Goal: Transaction & Acquisition: Purchase product/service

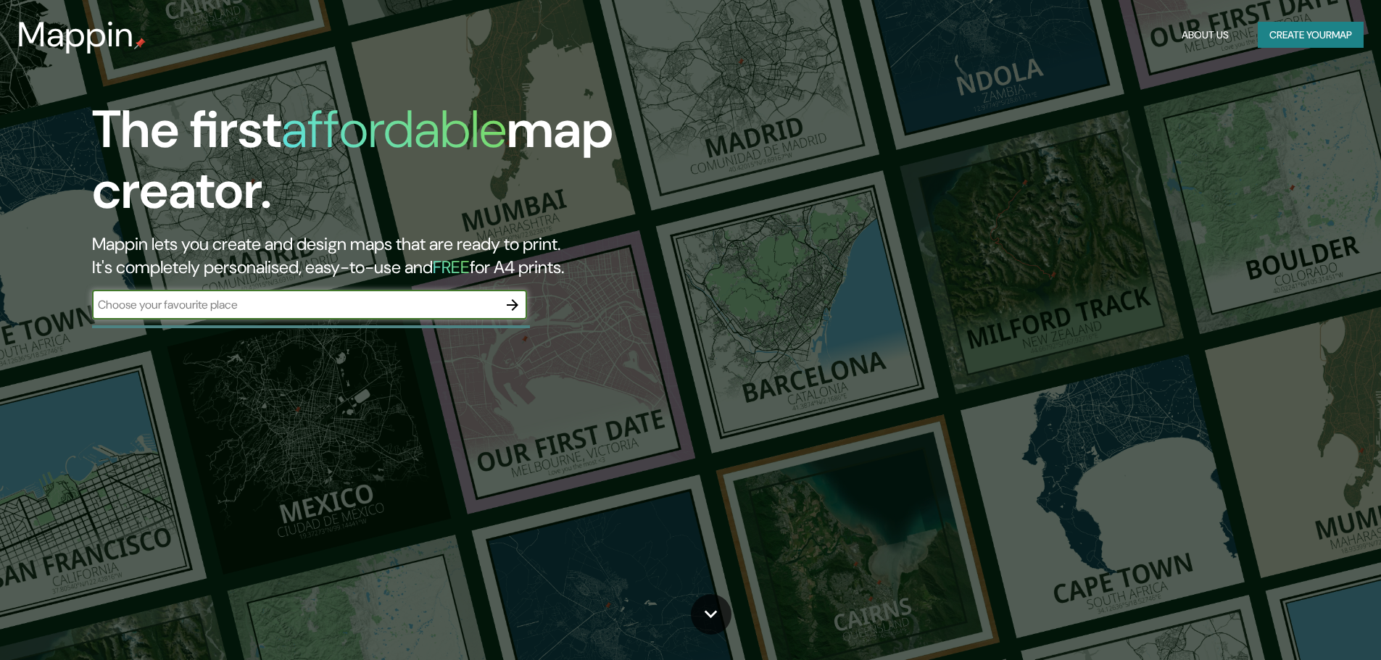
click at [252, 133] on h1 "The first affordable map creator." at bounding box center [437, 165] width 691 height 133
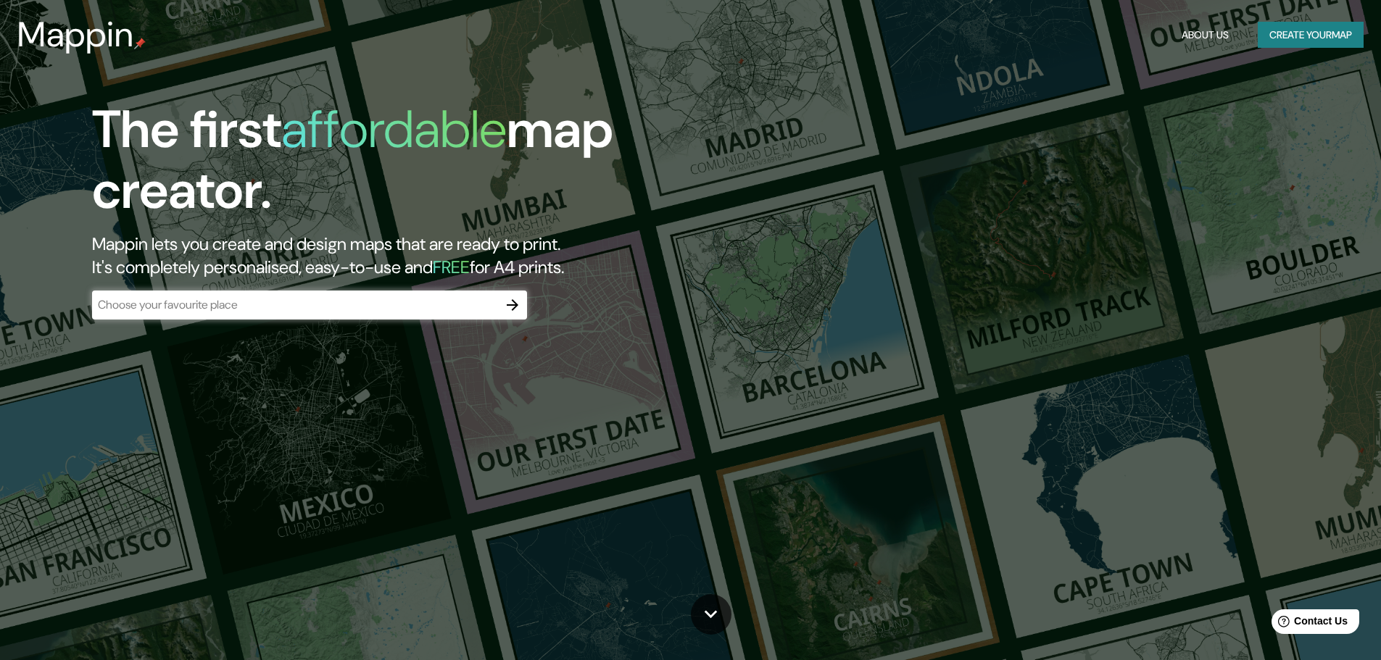
click at [234, 315] on div "​" at bounding box center [309, 305] width 435 height 29
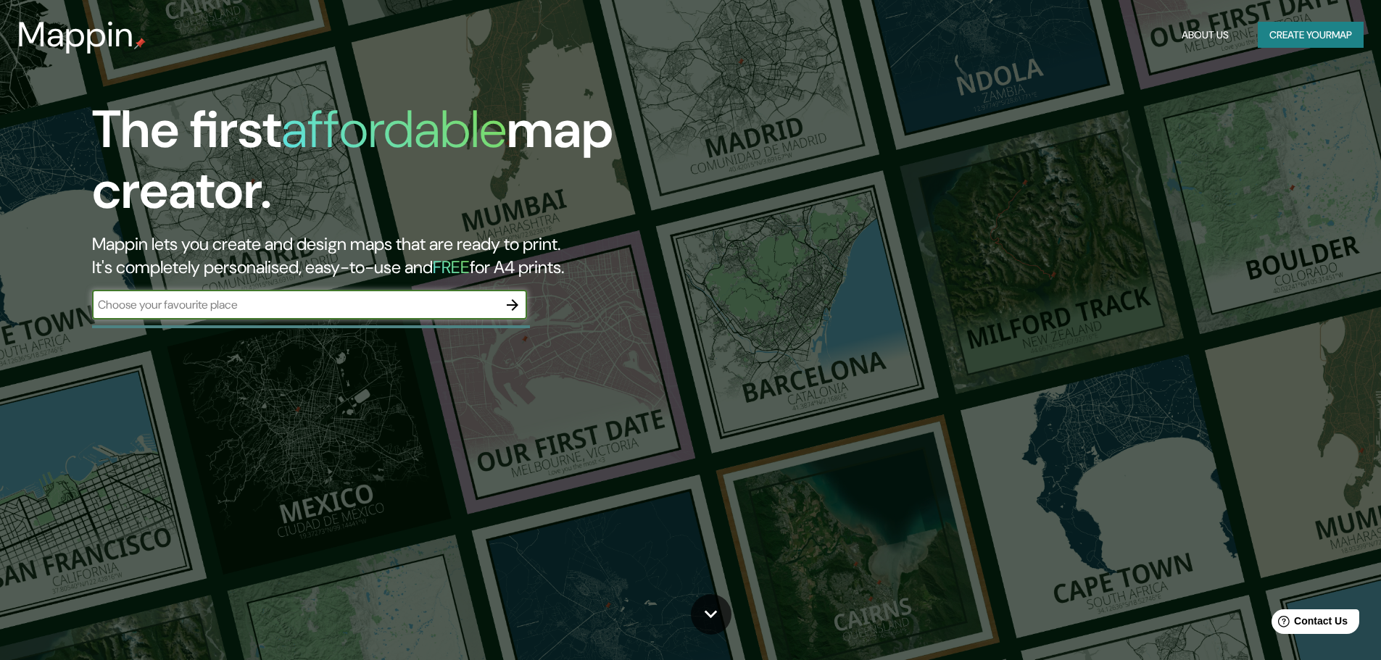
click at [249, 306] on input "text" at bounding box center [295, 304] width 406 height 17
type input "[GEOGRAPHIC_DATA]"
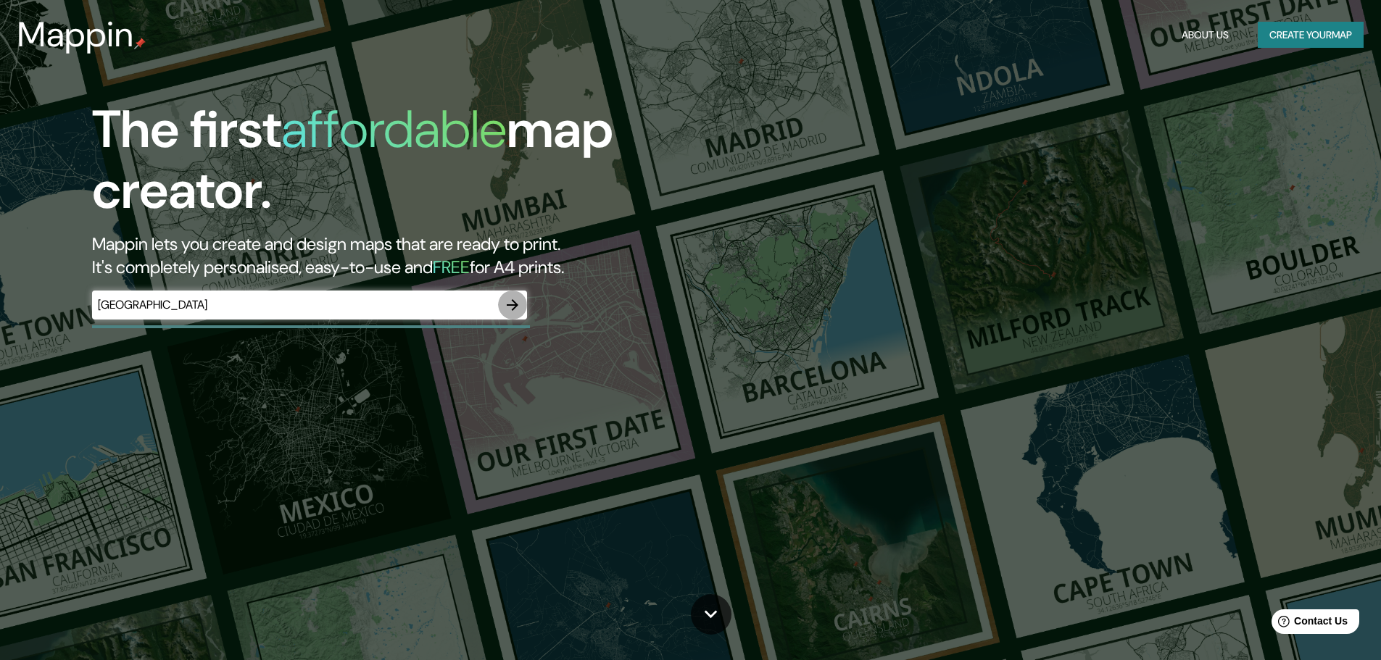
click at [513, 299] on icon "button" at bounding box center [512, 304] width 17 height 17
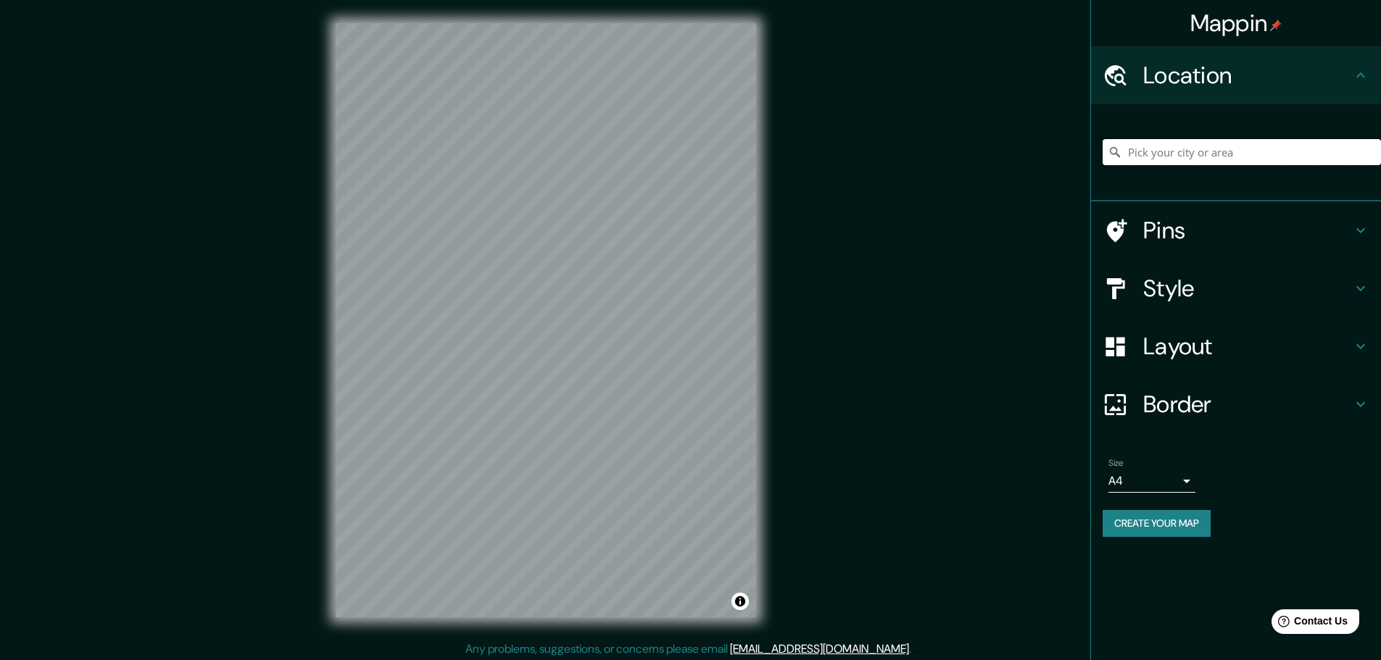
click at [1165, 165] on input "Pick your city or area" at bounding box center [1242, 152] width 278 height 26
click at [1168, 156] on input "Pick your city or area" at bounding box center [1242, 152] width 278 height 26
click at [842, 526] on div "Mappin Location Pins Style Layout Border Choose a border. Hint : you can make l…" at bounding box center [690, 332] width 1381 height 664
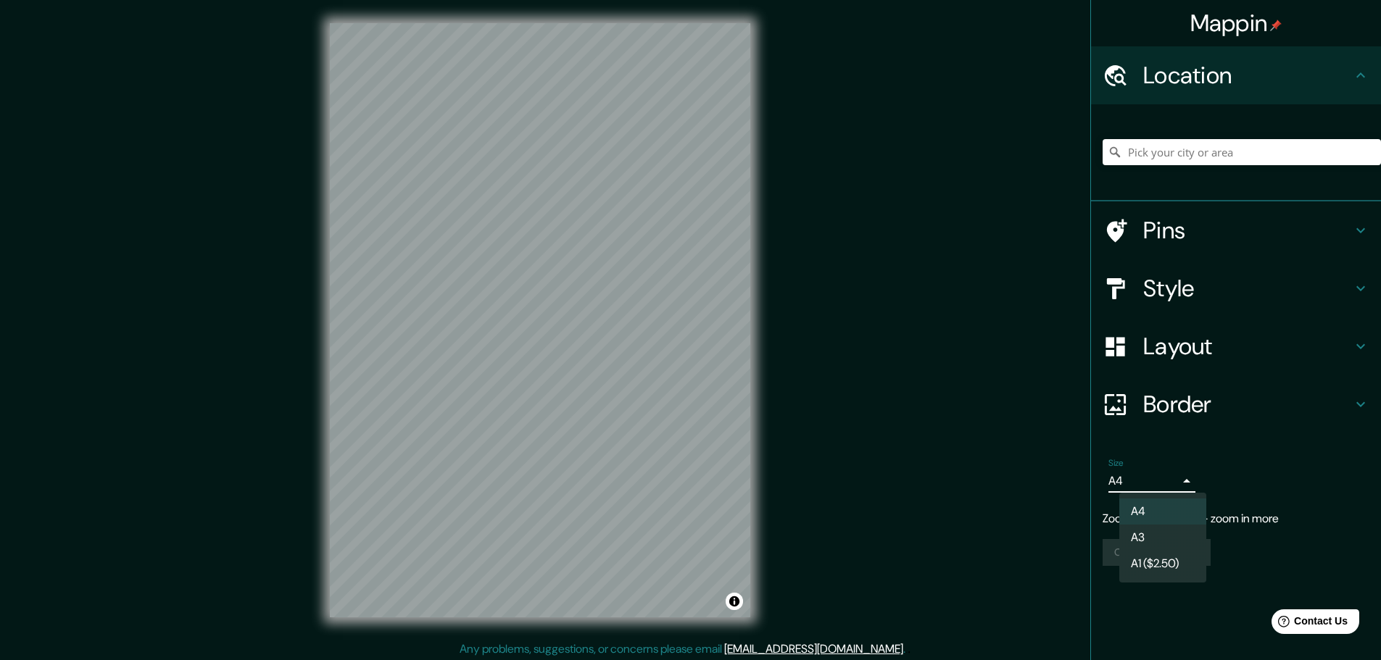
click at [1114, 479] on body "Mappin Location Pins Style Layout Border Choose a border. Hint : you can make l…" at bounding box center [690, 330] width 1381 height 660
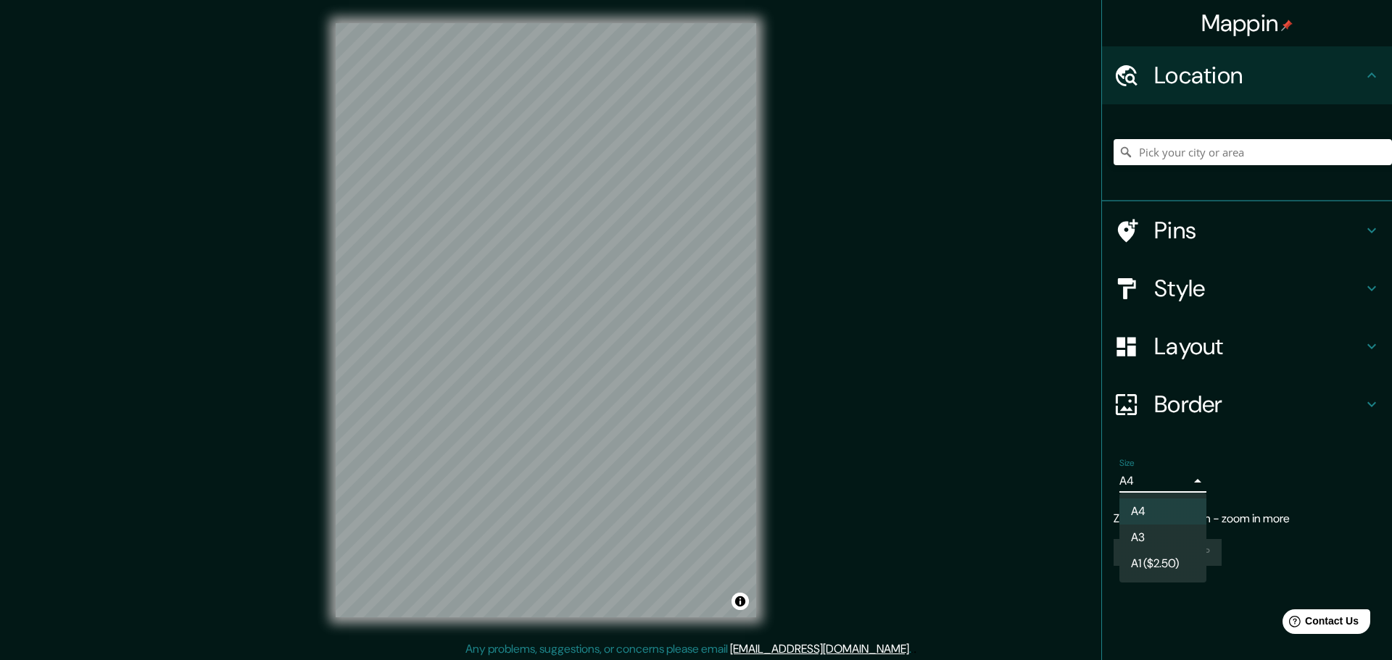
click at [924, 527] on div at bounding box center [696, 330] width 1392 height 660
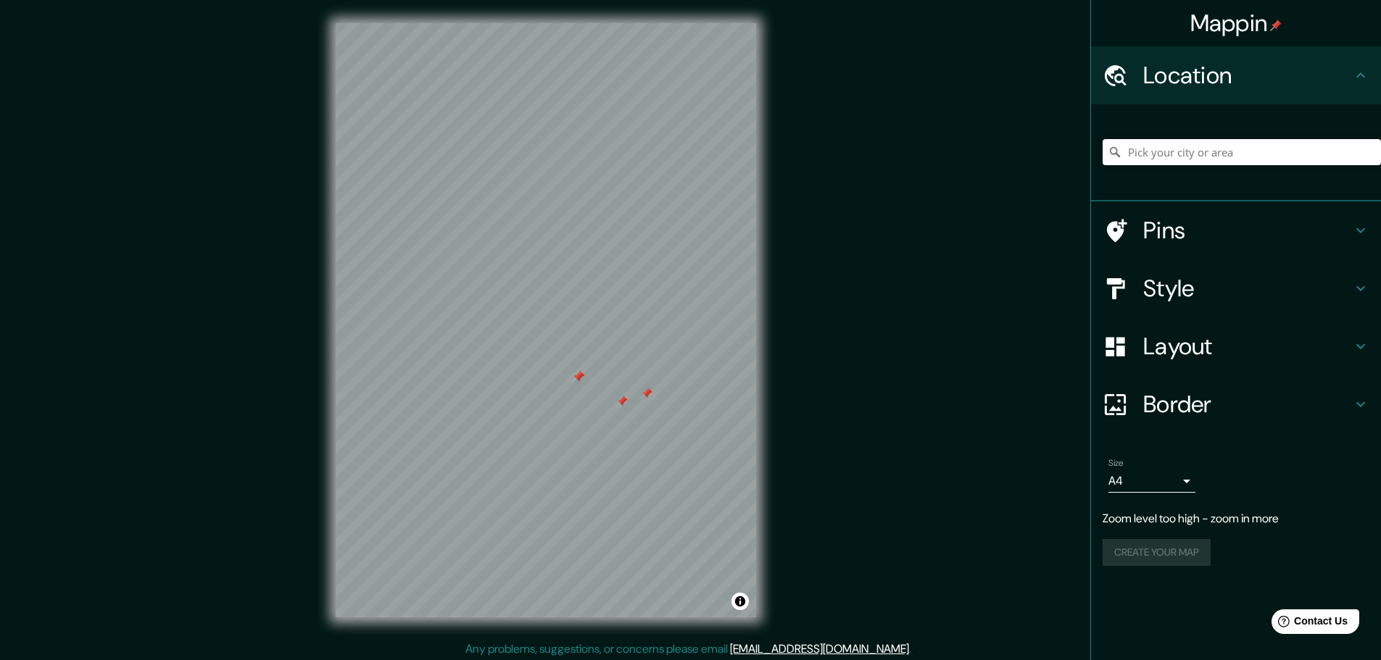
click at [650, 397] on div at bounding box center [647, 394] width 12 height 12
click at [623, 404] on div at bounding box center [622, 402] width 12 height 12
click at [575, 376] on div at bounding box center [579, 377] width 12 height 12
click at [581, 378] on div at bounding box center [579, 377] width 12 height 12
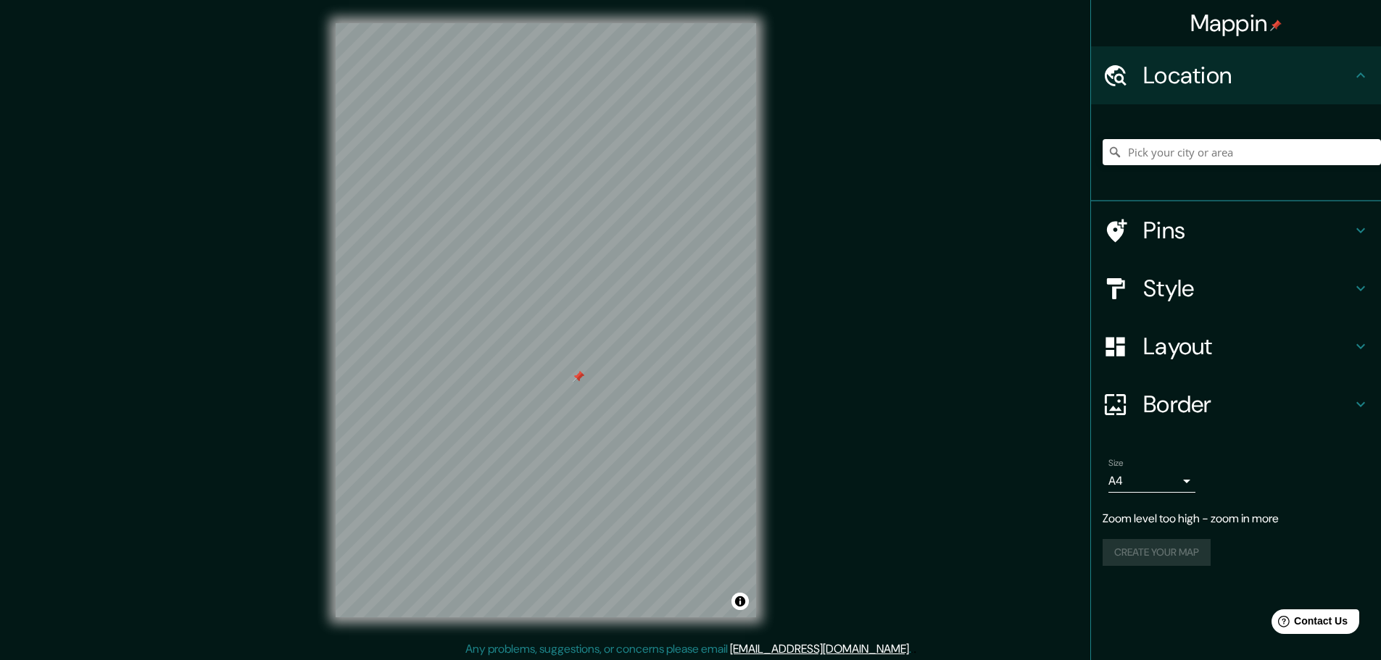
click at [581, 378] on div at bounding box center [579, 377] width 12 height 12
click at [1164, 152] on input "Pick your city or area" at bounding box center [1242, 152] width 278 height 26
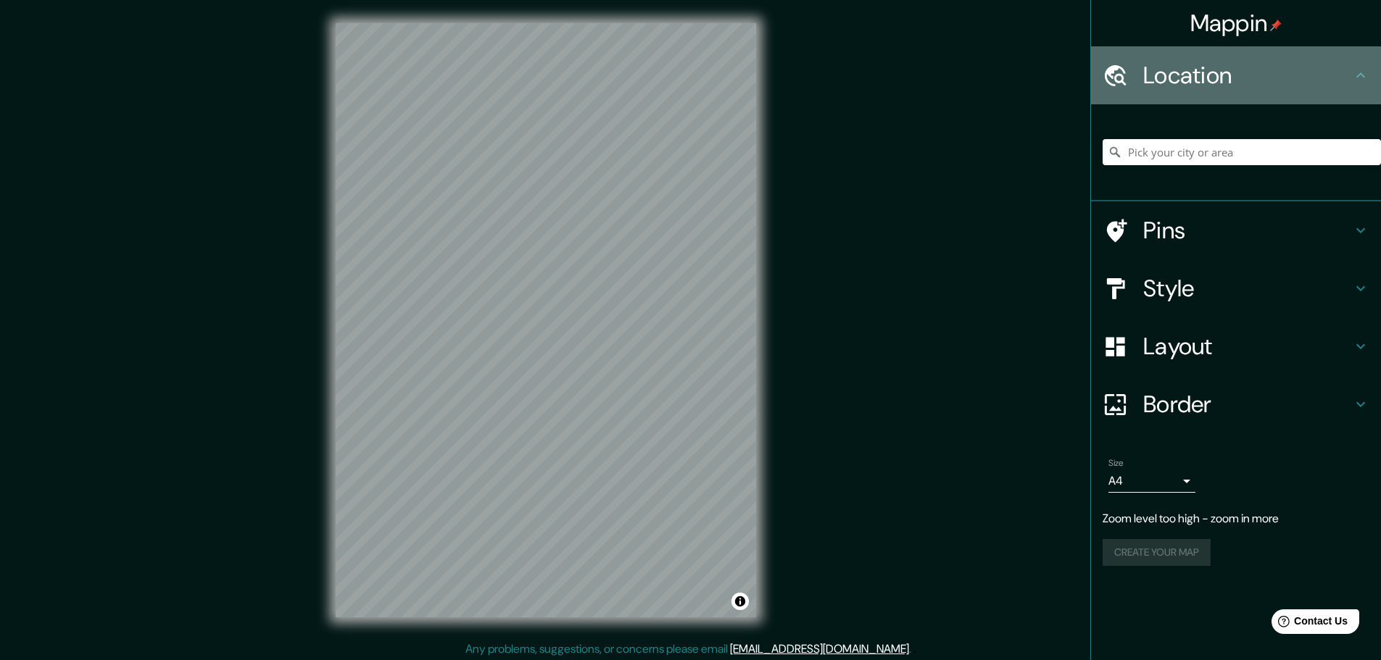
click at [1248, 75] on h4 "Location" at bounding box center [1247, 75] width 209 height 29
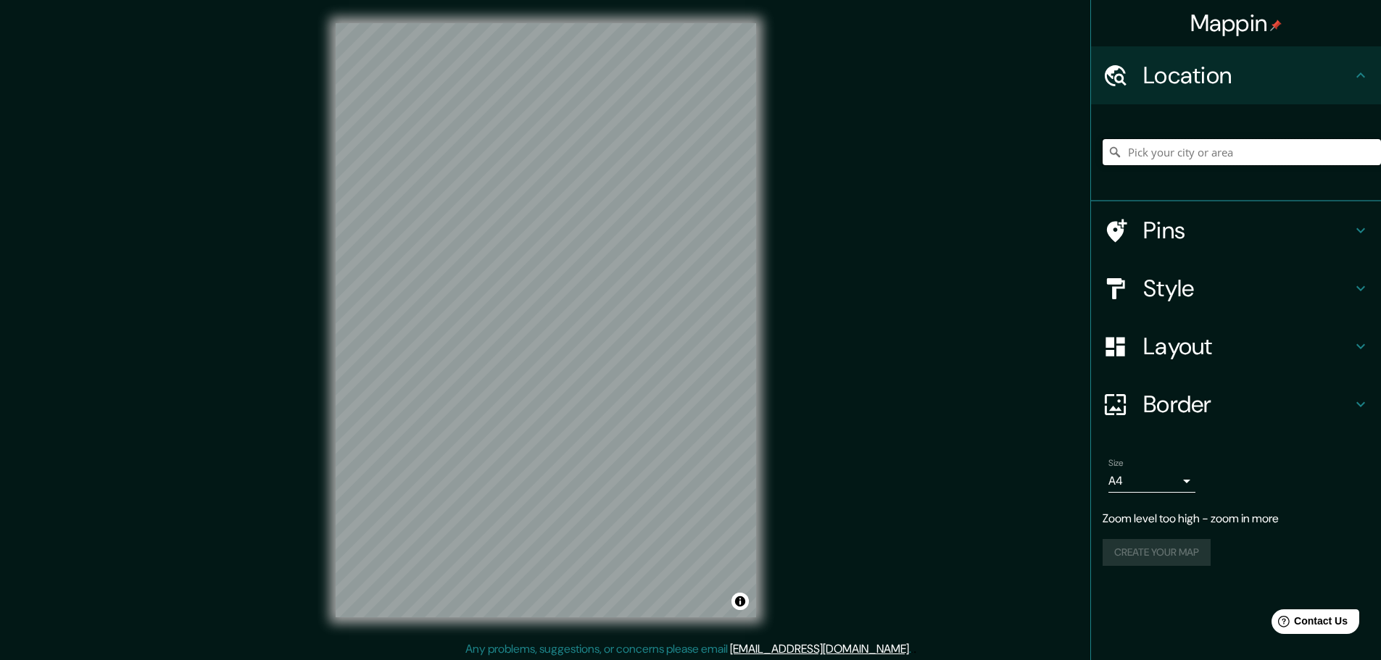
click at [1147, 149] on input "Pick your city or area" at bounding box center [1242, 152] width 278 height 26
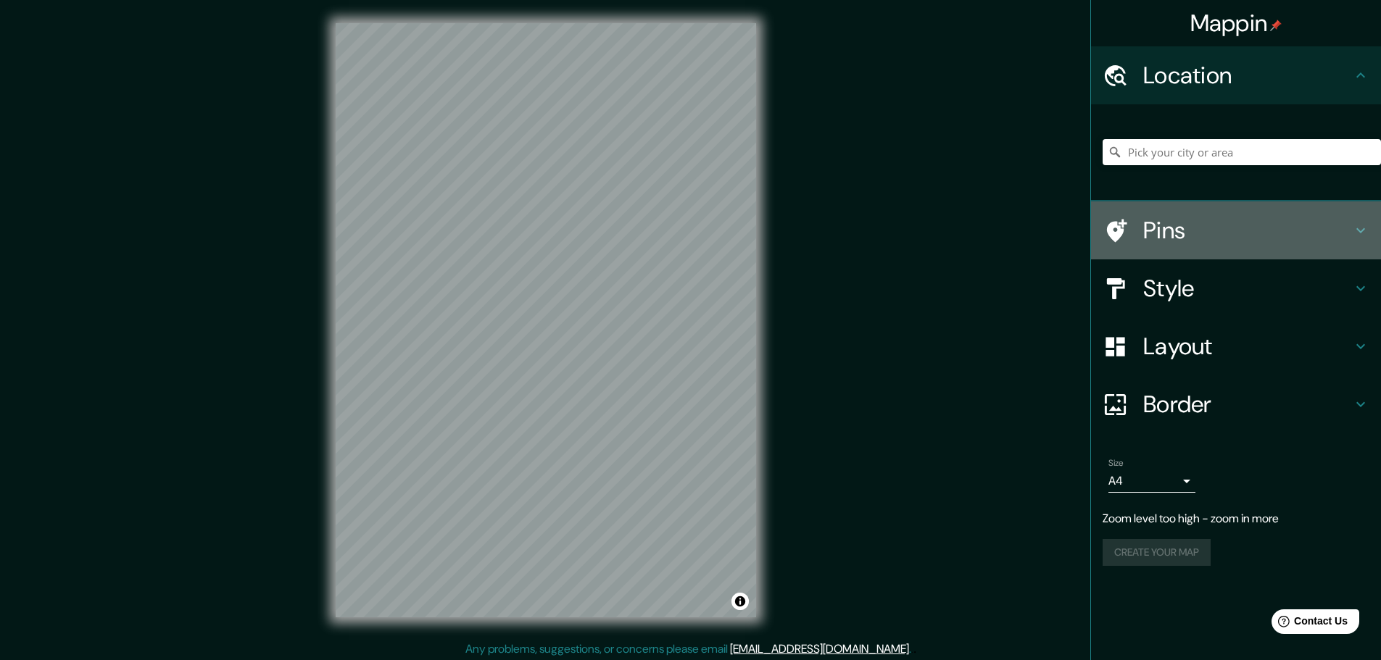
click at [1164, 224] on h4 "Pins" at bounding box center [1247, 230] width 209 height 29
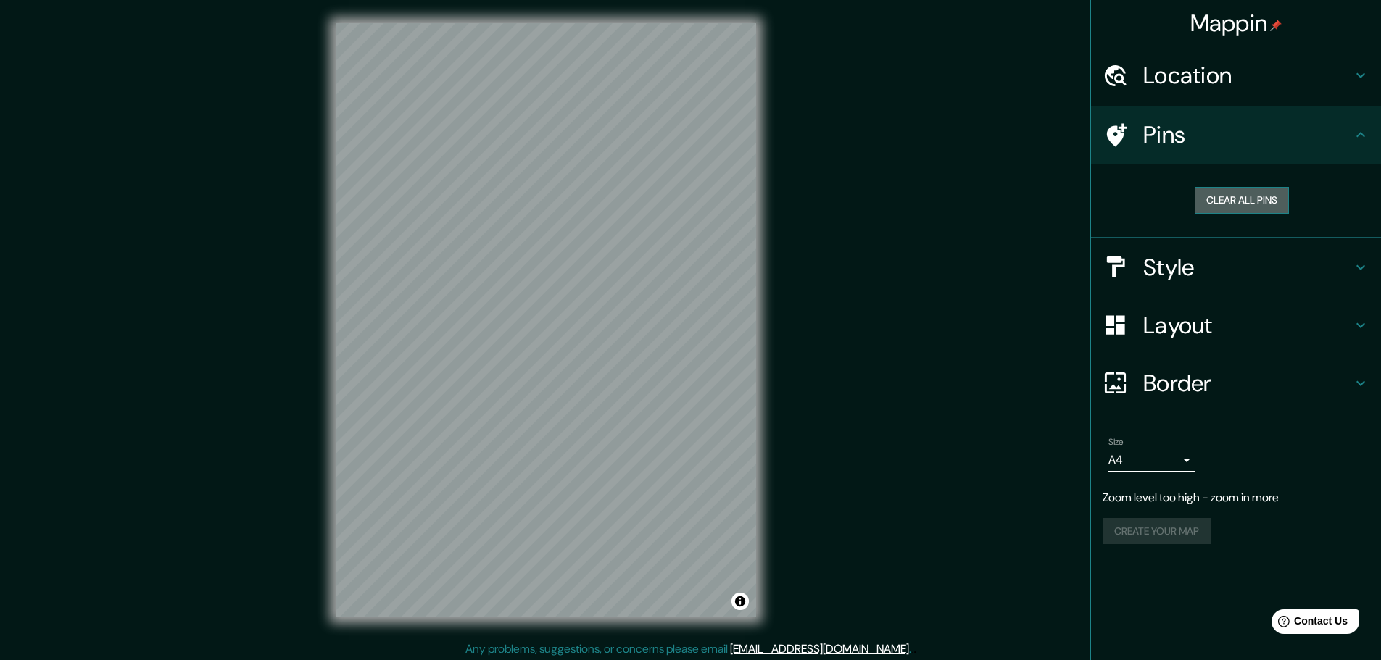
click at [1228, 202] on button "Clear all pins" at bounding box center [1242, 200] width 94 height 27
click at [1188, 269] on h4 "Style" at bounding box center [1247, 267] width 209 height 29
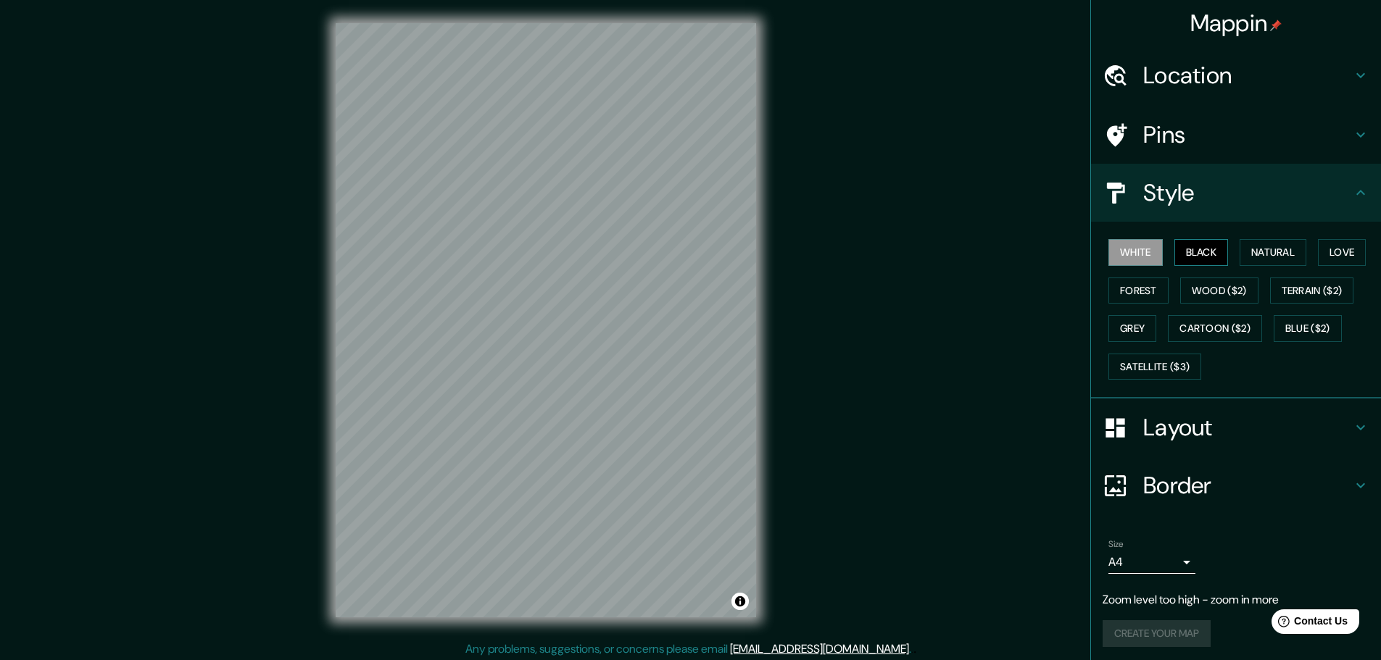
click at [1193, 247] on button "Black" at bounding box center [1201, 252] width 54 height 27
click at [1258, 245] on button "Natural" at bounding box center [1273, 252] width 67 height 27
click at [1342, 249] on button "Love" at bounding box center [1342, 252] width 48 height 27
click at [1147, 287] on button "Forest" at bounding box center [1138, 291] width 60 height 27
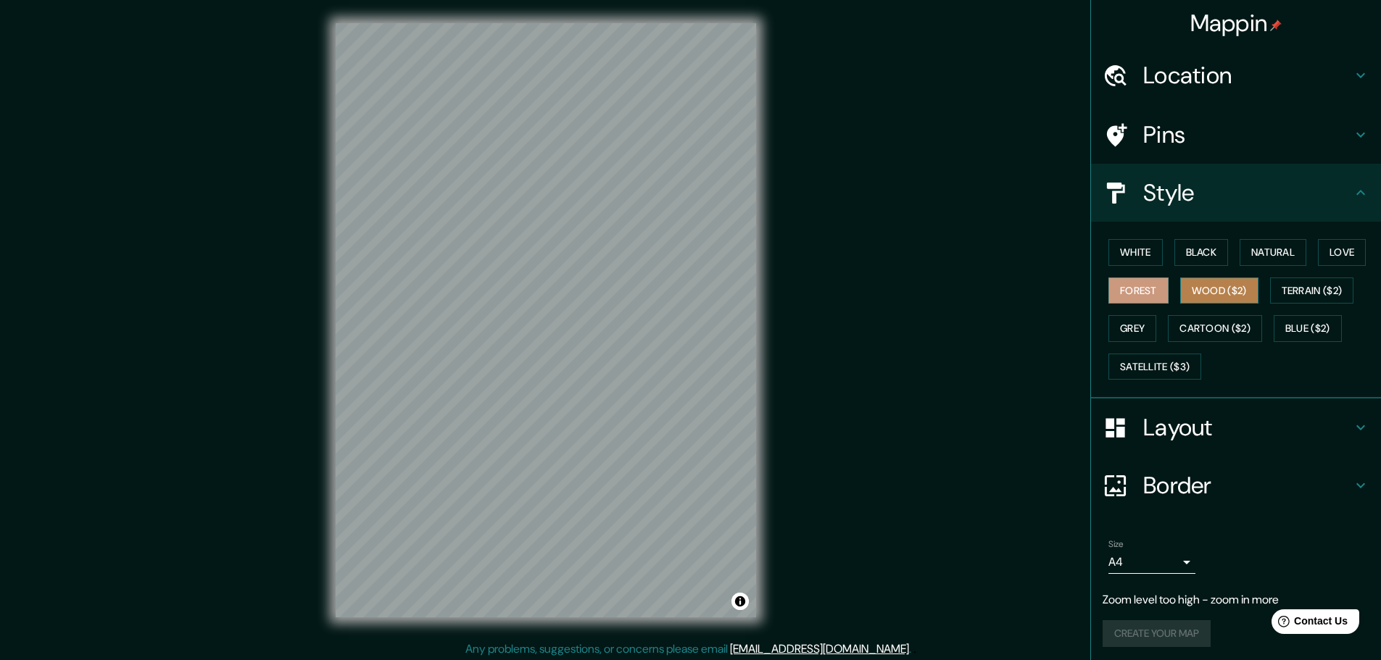
click at [1223, 301] on button "Wood ($2)" at bounding box center [1219, 291] width 78 height 27
click at [1136, 332] on button "Grey" at bounding box center [1132, 328] width 48 height 27
click at [1133, 254] on button "White" at bounding box center [1135, 252] width 54 height 27
click at [1196, 424] on h4 "Layout" at bounding box center [1247, 427] width 209 height 29
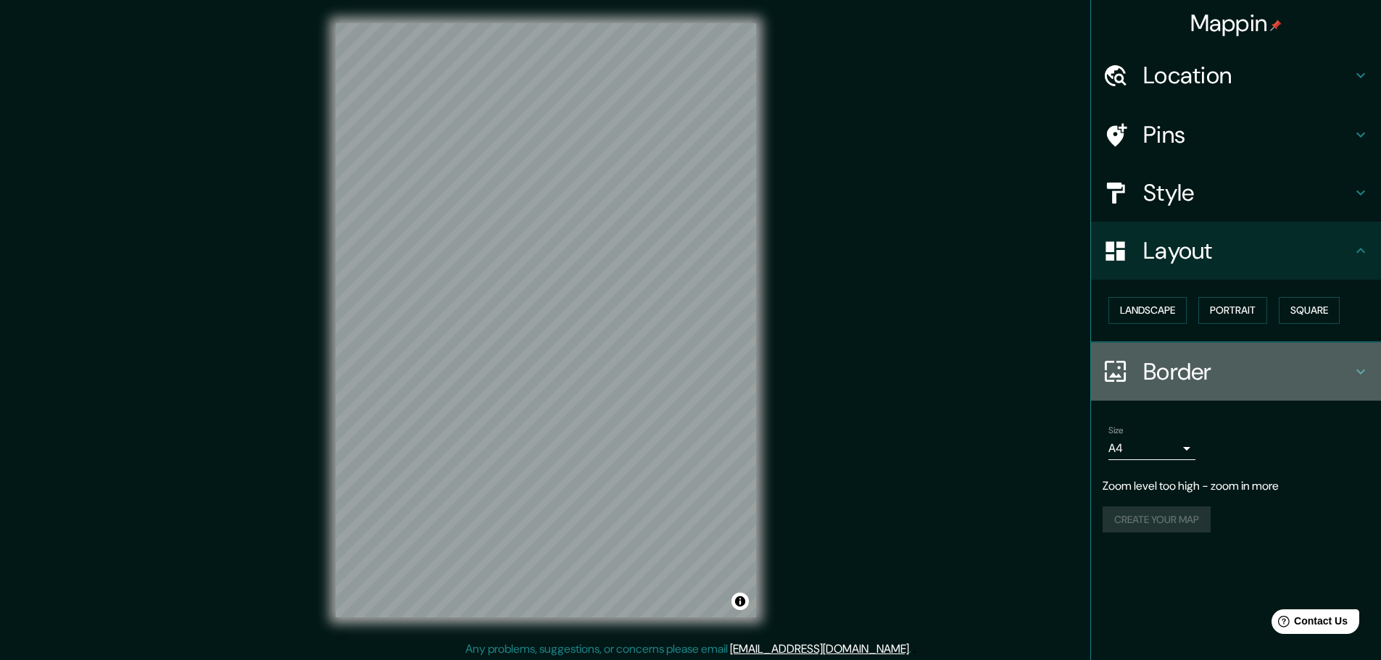
click at [1160, 375] on h4 "Border" at bounding box center [1247, 371] width 209 height 29
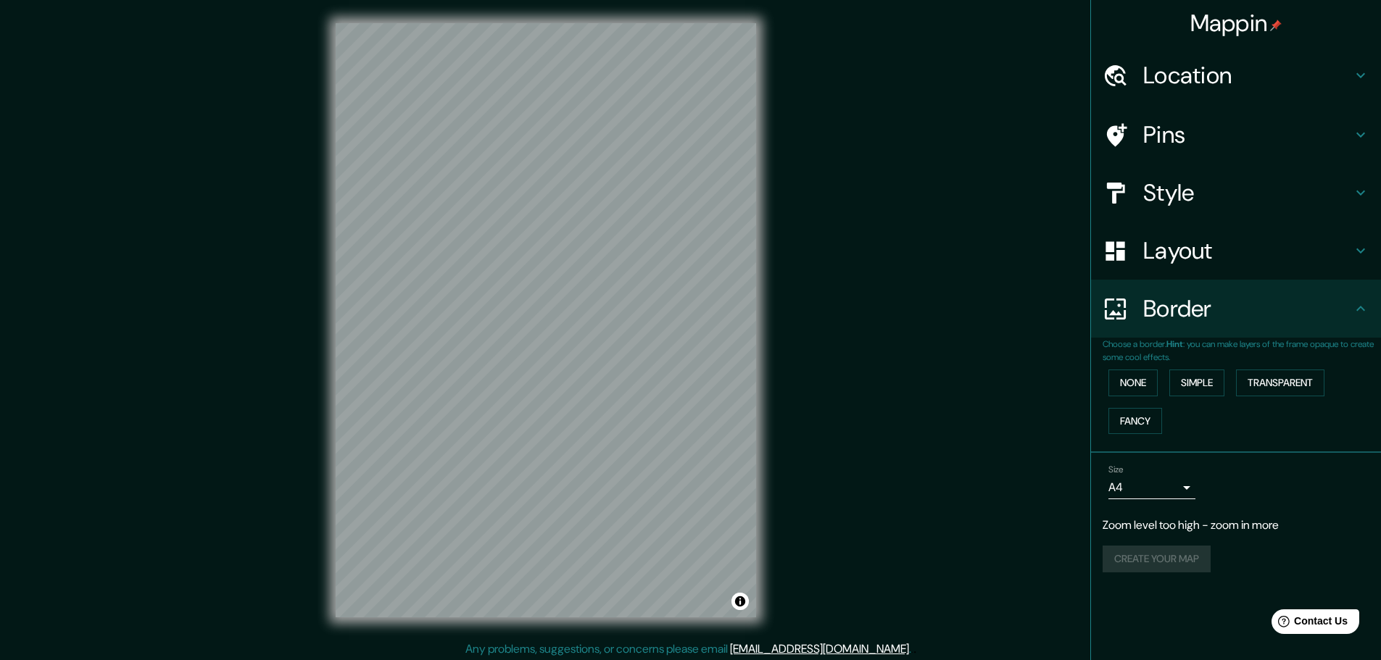
click at [1153, 258] on h4 "Layout" at bounding box center [1247, 250] width 209 height 29
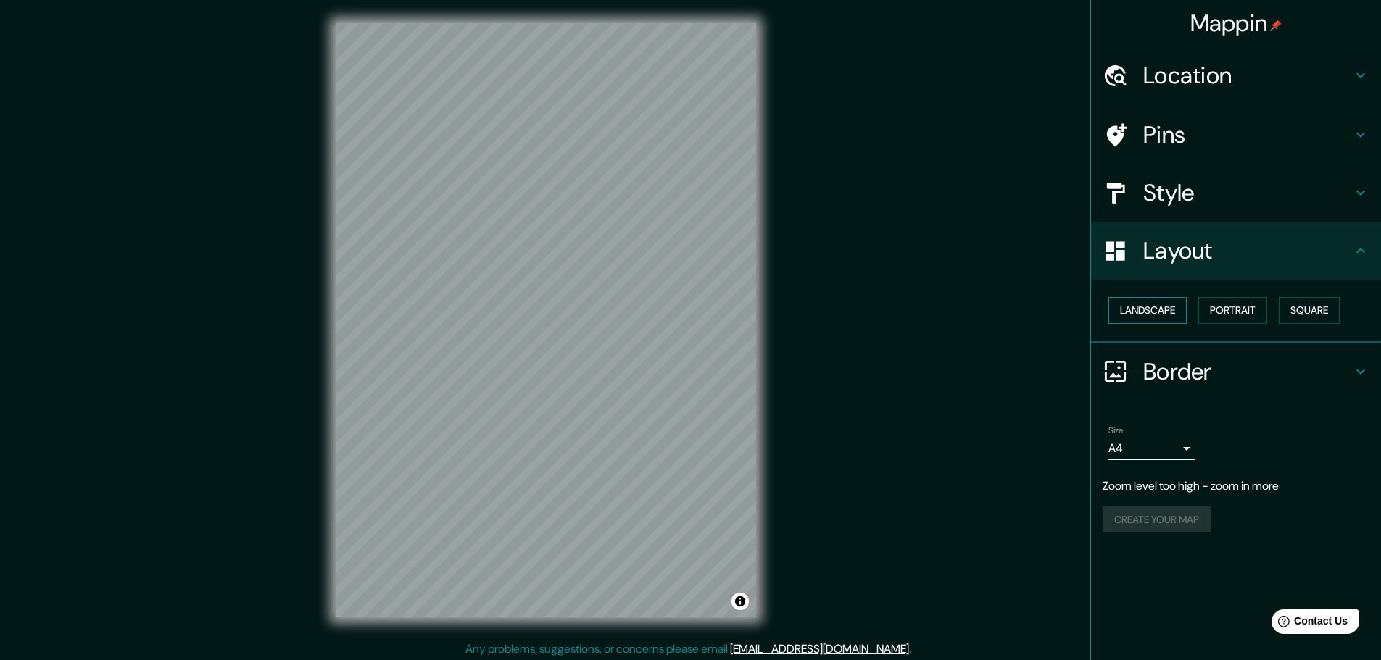
click at [1161, 307] on button "Landscape" at bounding box center [1147, 310] width 78 height 27
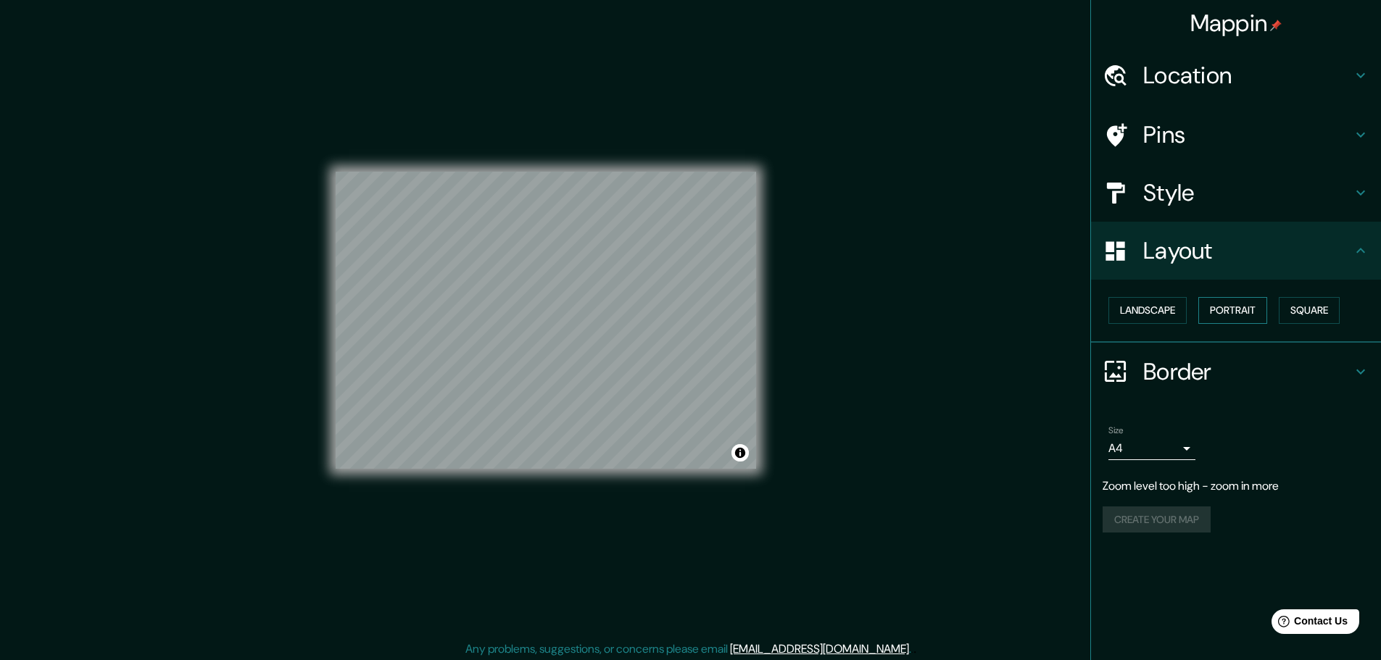
click at [1226, 307] on button "Portrait" at bounding box center [1232, 310] width 69 height 27
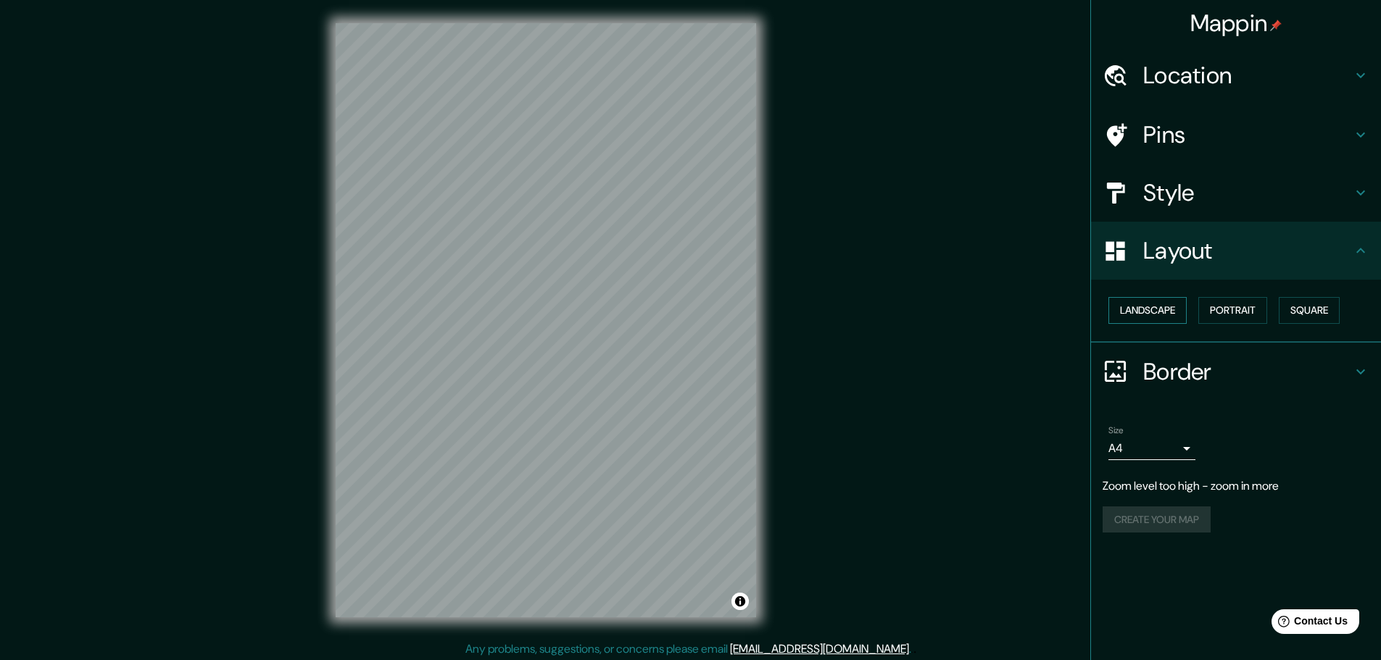
click at [1140, 309] on button "Landscape" at bounding box center [1147, 310] width 78 height 27
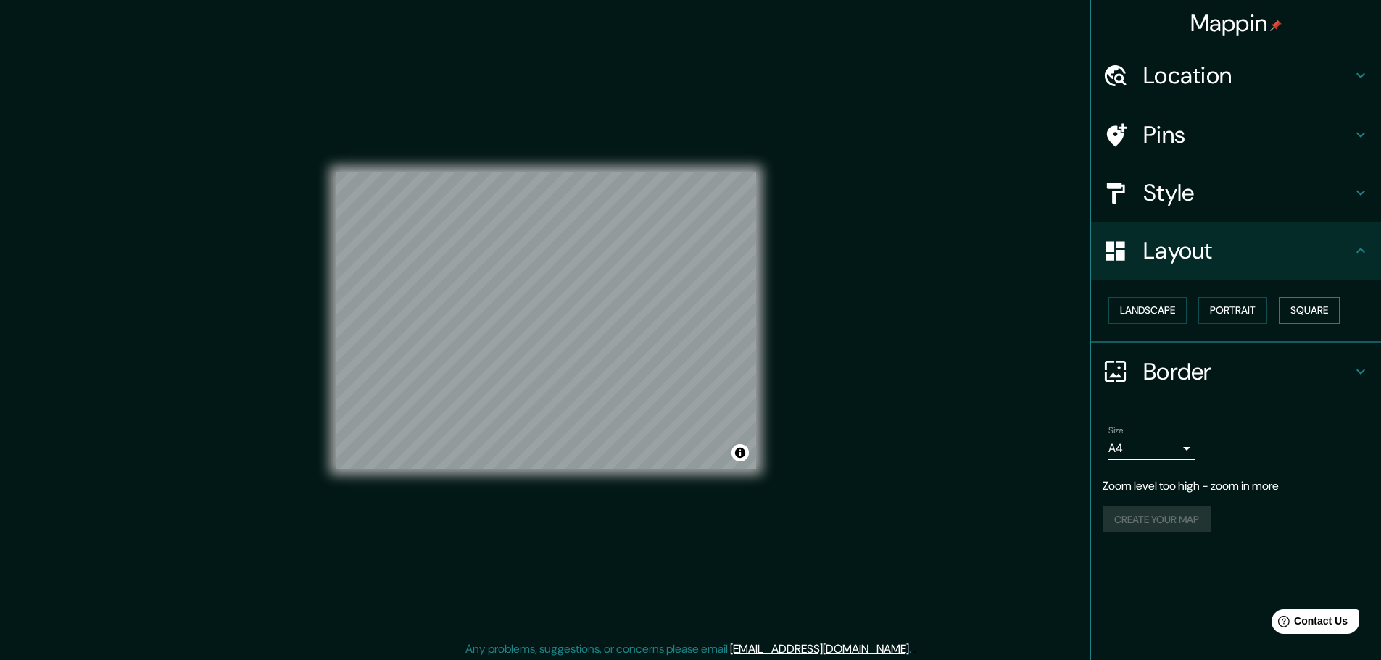
click at [1326, 312] on button "Square" at bounding box center [1309, 310] width 61 height 27
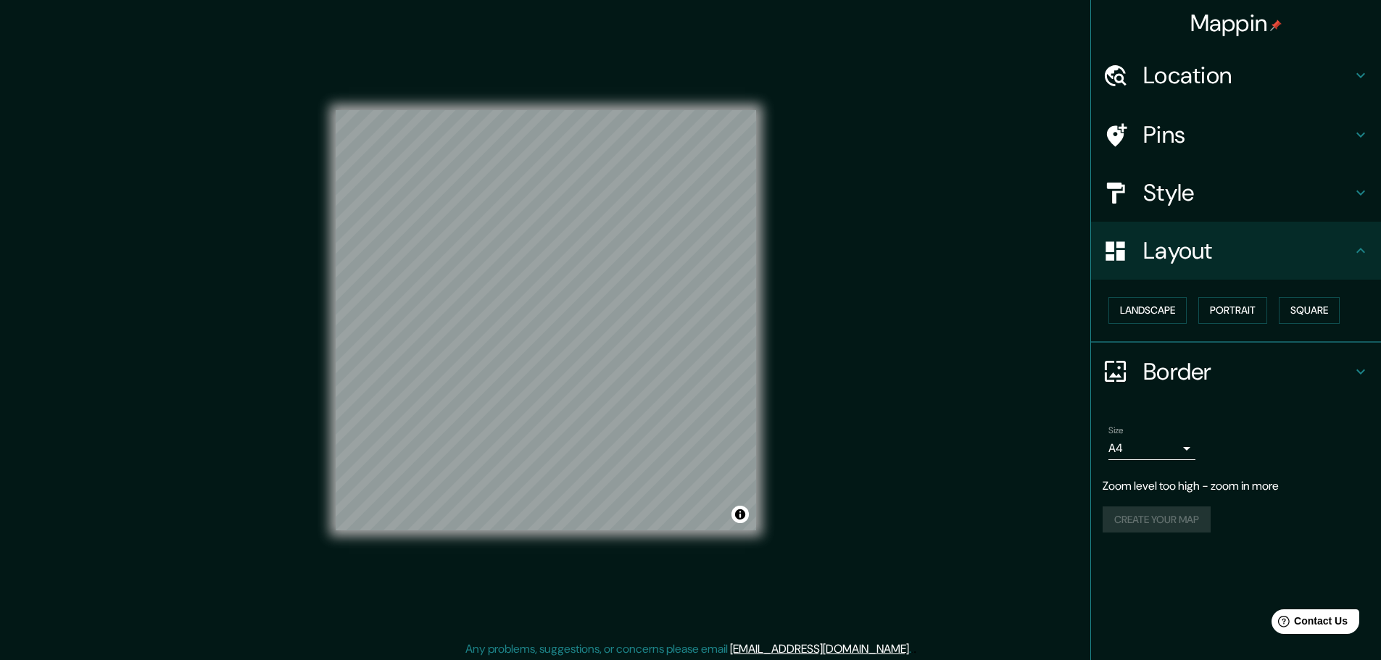
click at [1139, 373] on div at bounding box center [1123, 371] width 41 height 25
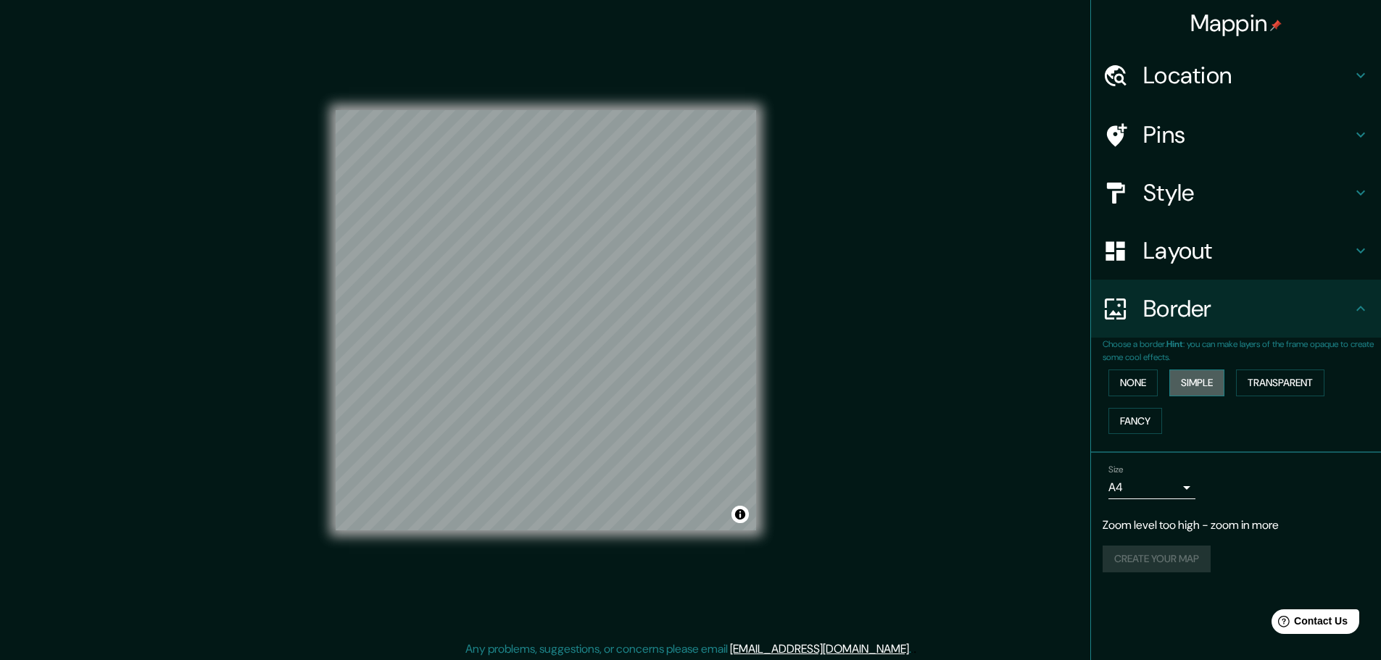
click at [1197, 379] on button "Simple" at bounding box center [1196, 383] width 55 height 27
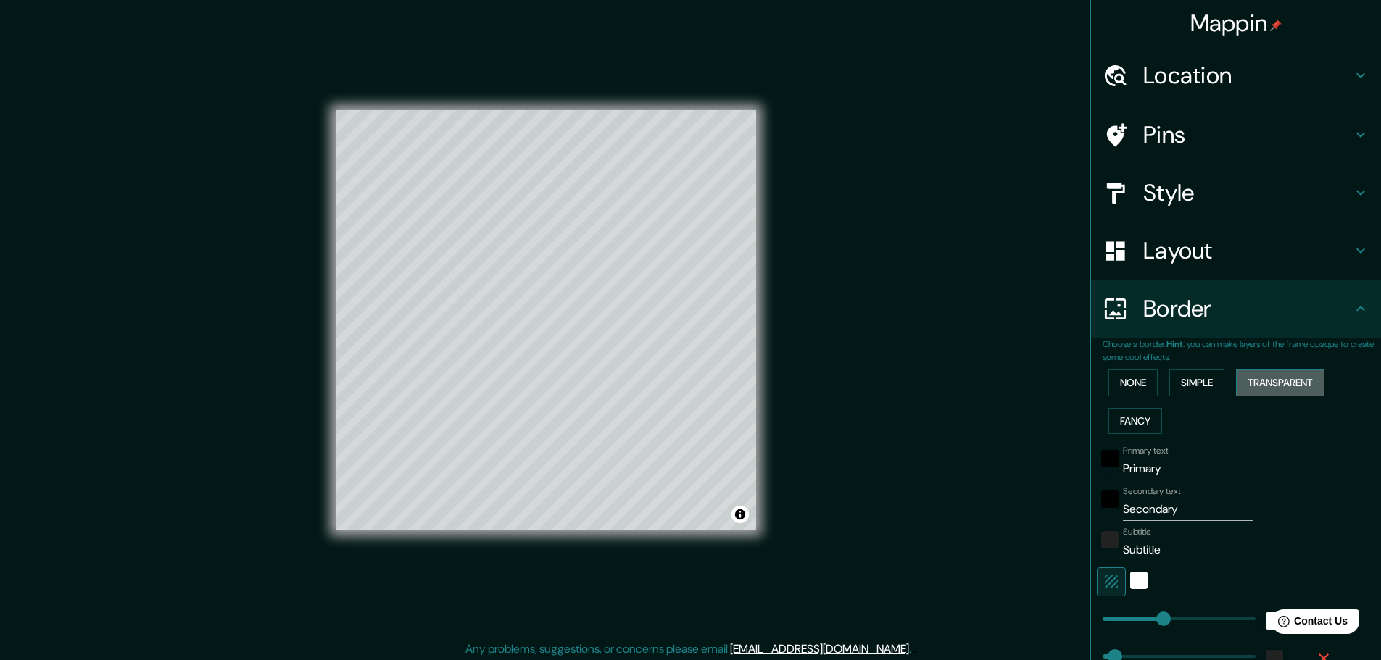
click at [1266, 376] on button "Transparent" at bounding box center [1280, 383] width 88 height 27
click at [1125, 421] on button "Fancy" at bounding box center [1135, 421] width 54 height 27
click at [1124, 385] on button "None" at bounding box center [1132, 383] width 49 height 27
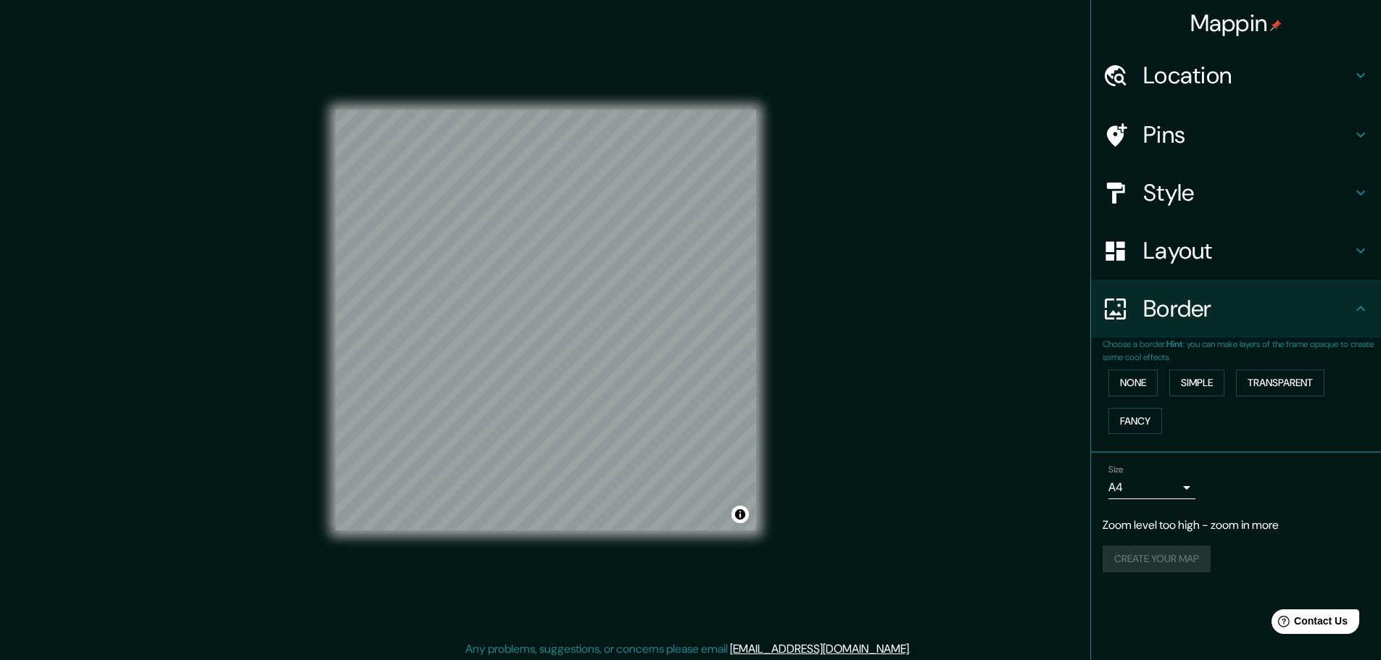
click at [1163, 83] on h4 "Location" at bounding box center [1247, 75] width 209 height 29
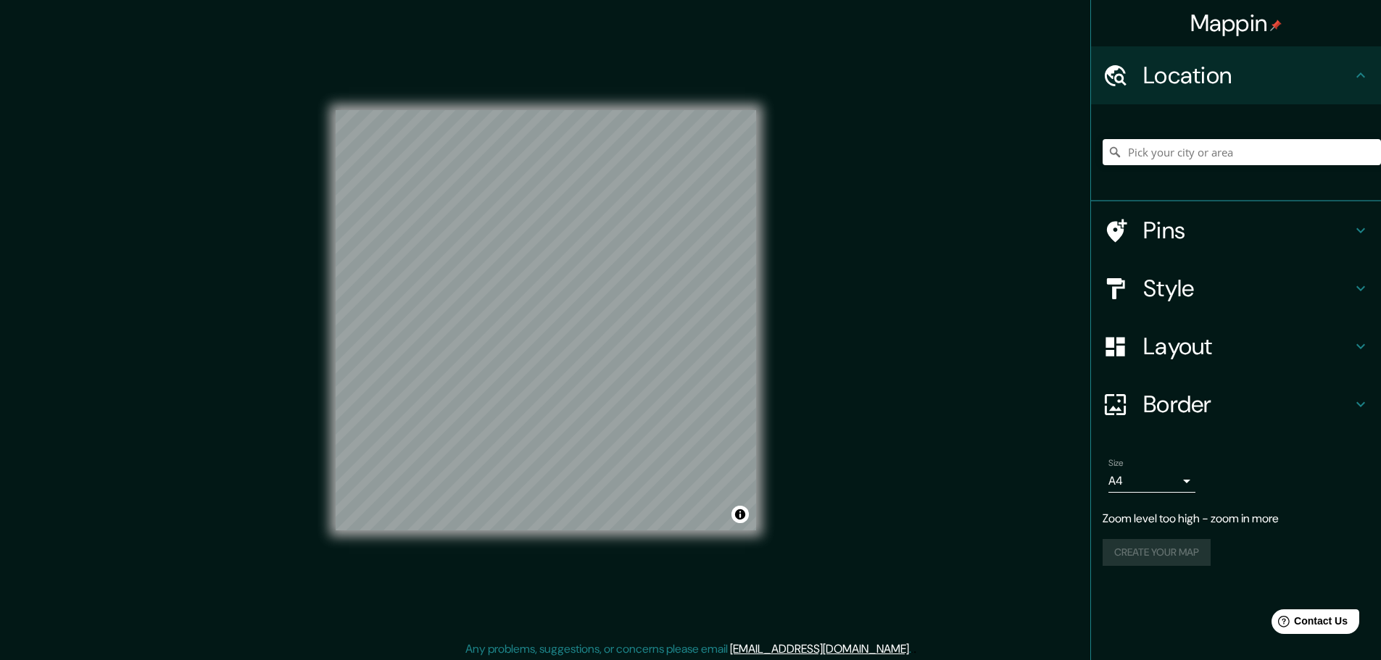
click at [1176, 138] on div at bounding box center [1242, 152] width 278 height 72
click at [1179, 148] on input "Pick your city or area" at bounding box center [1242, 152] width 278 height 26
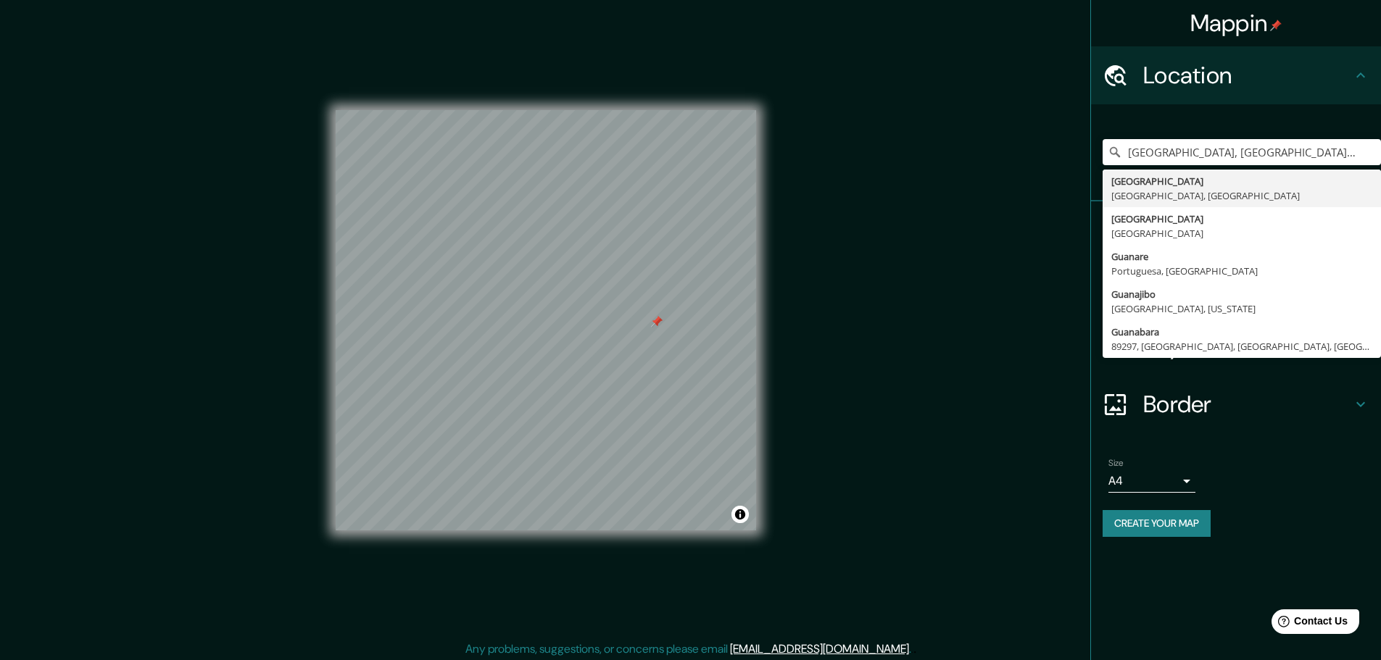
click at [967, 350] on div "Mappin Location [GEOGRAPHIC_DATA], [GEOGRAPHIC_DATA], [GEOGRAPHIC_DATA] [GEOGRA…" at bounding box center [690, 332] width 1381 height 664
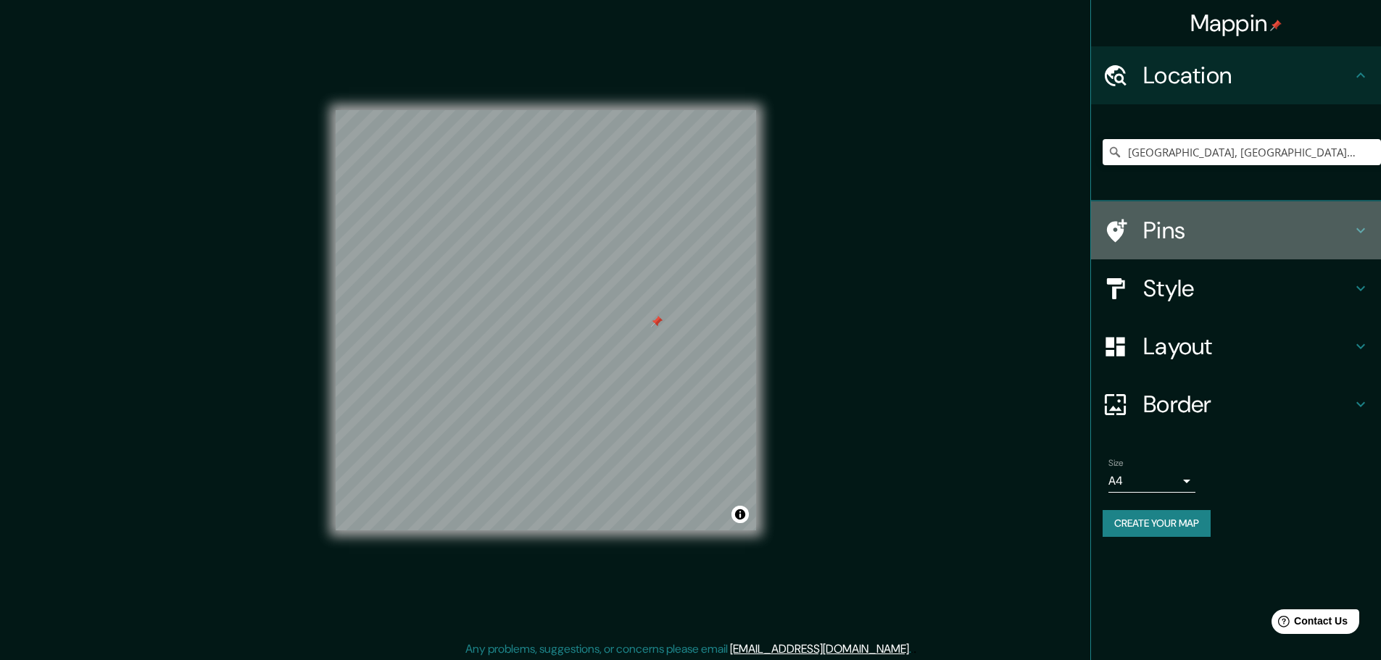
click at [1148, 229] on h4 "Pins" at bounding box center [1247, 230] width 209 height 29
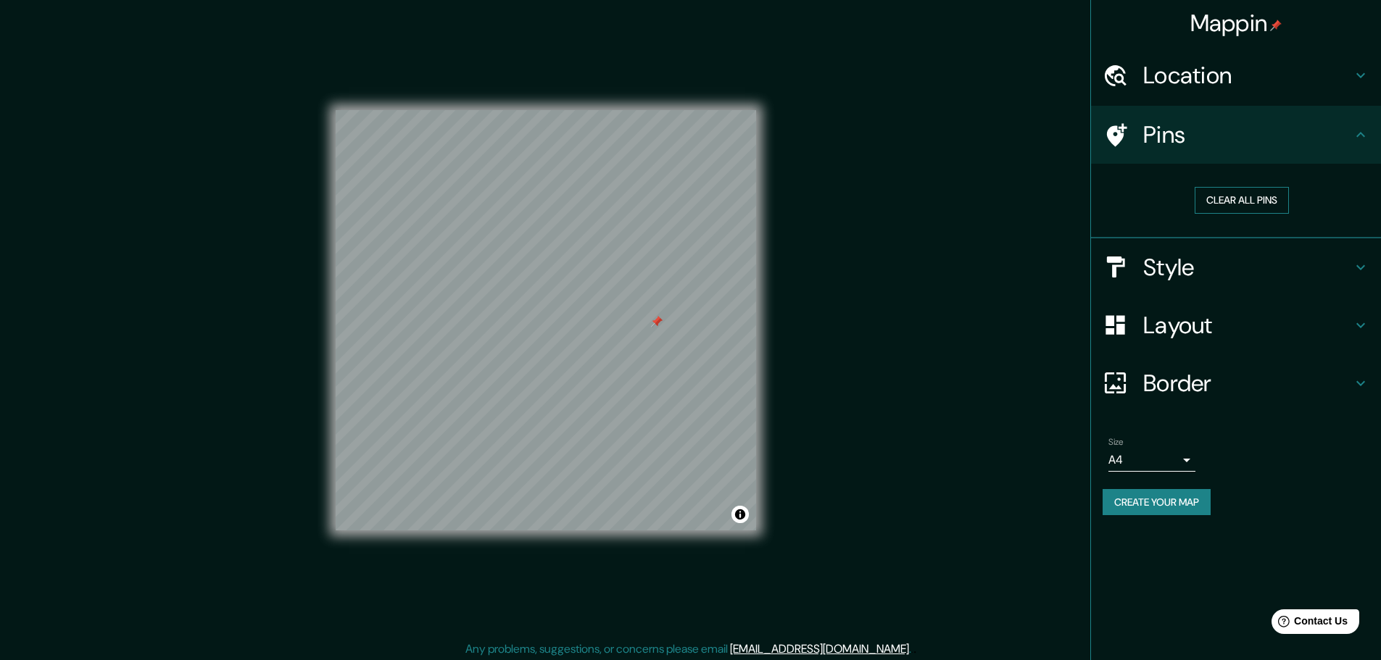
click at [1206, 194] on button "Clear all pins" at bounding box center [1242, 200] width 94 height 27
click at [1193, 95] on div "Location" at bounding box center [1236, 75] width 290 height 58
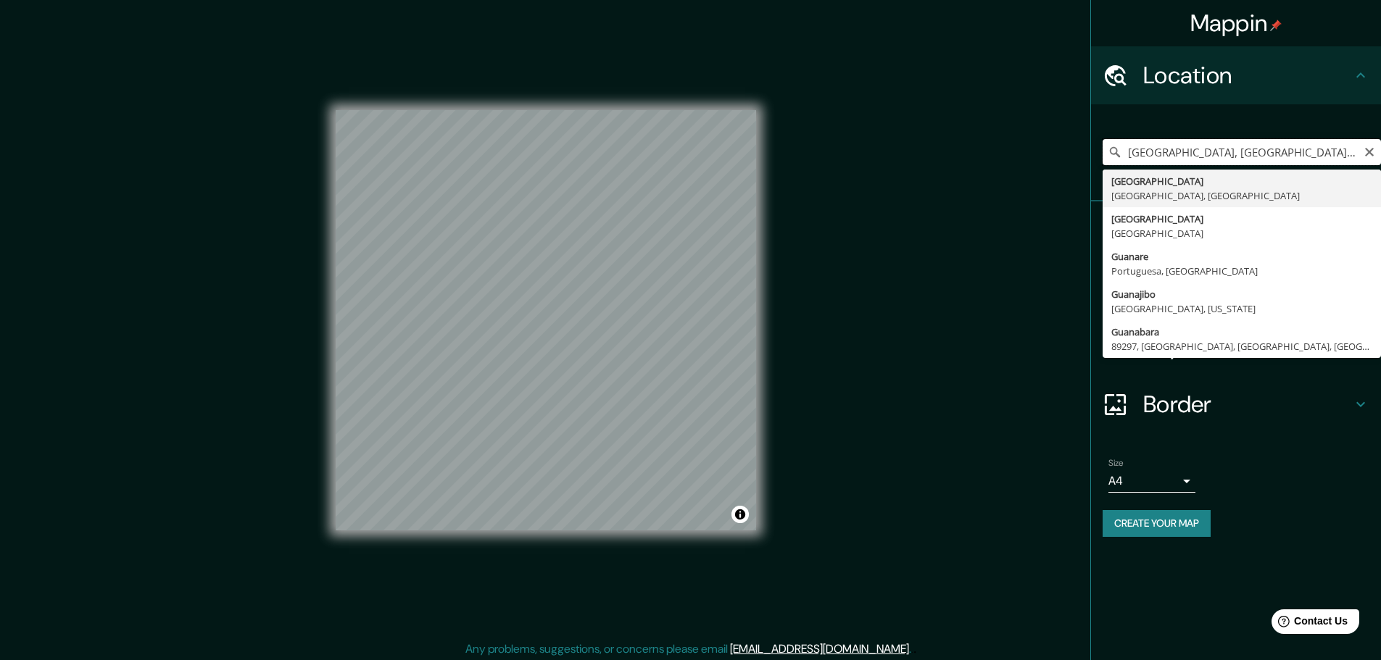
click at [1163, 155] on input "[GEOGRAPHIC_DATA], [GEOGRAPHIC_DATA], [GEOGRAPHIC_DATA]" at bounding box center [1242, 152] width 278 height 26
paste input "Basílica [GEOGRAPHIC_DATA]"
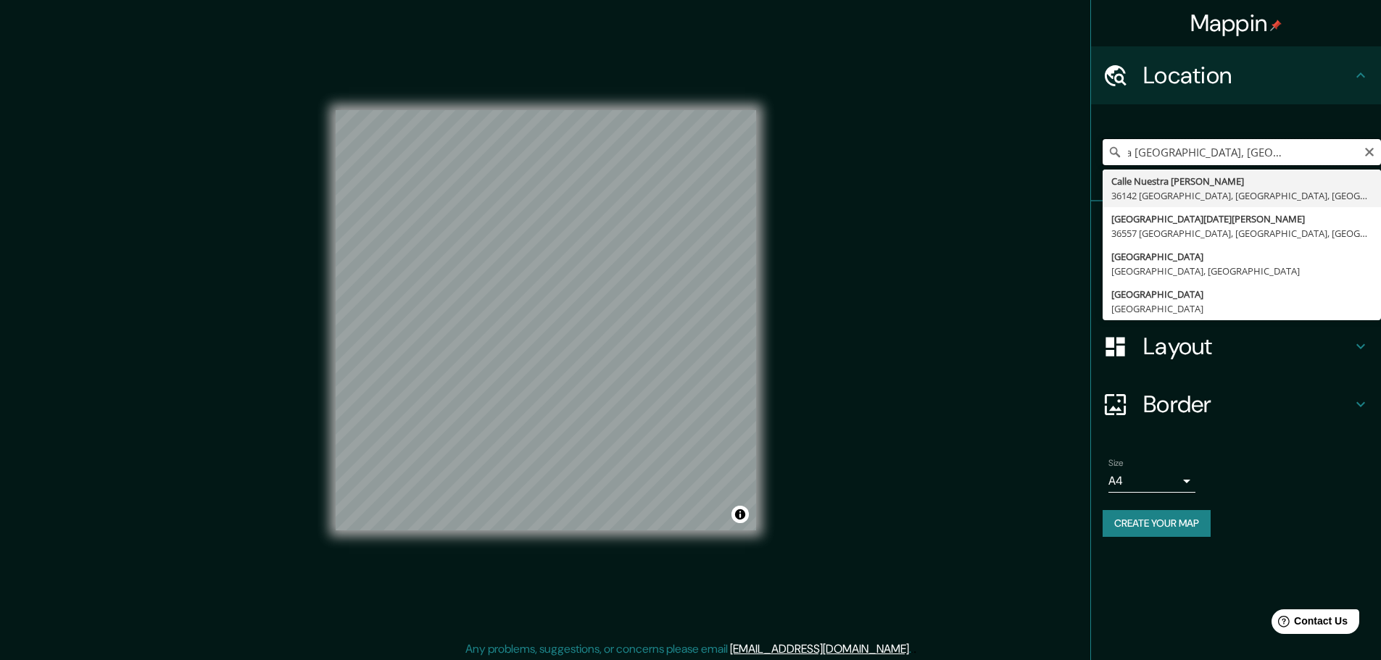
click at [1360, 149] on input "GuanajBasílica [GEOGRAPHIC_DATA], [GEOGRAPHIC_DATA], [GEOGRAPHIC_DATA]" at bounding box center [1242, 152] width 278 height 26
type input "GuanajBasílica [GEOGRAPHIC_DATA], [GEOGRAPHIC_DATA], [GEOGRAPHIC_DATA]"
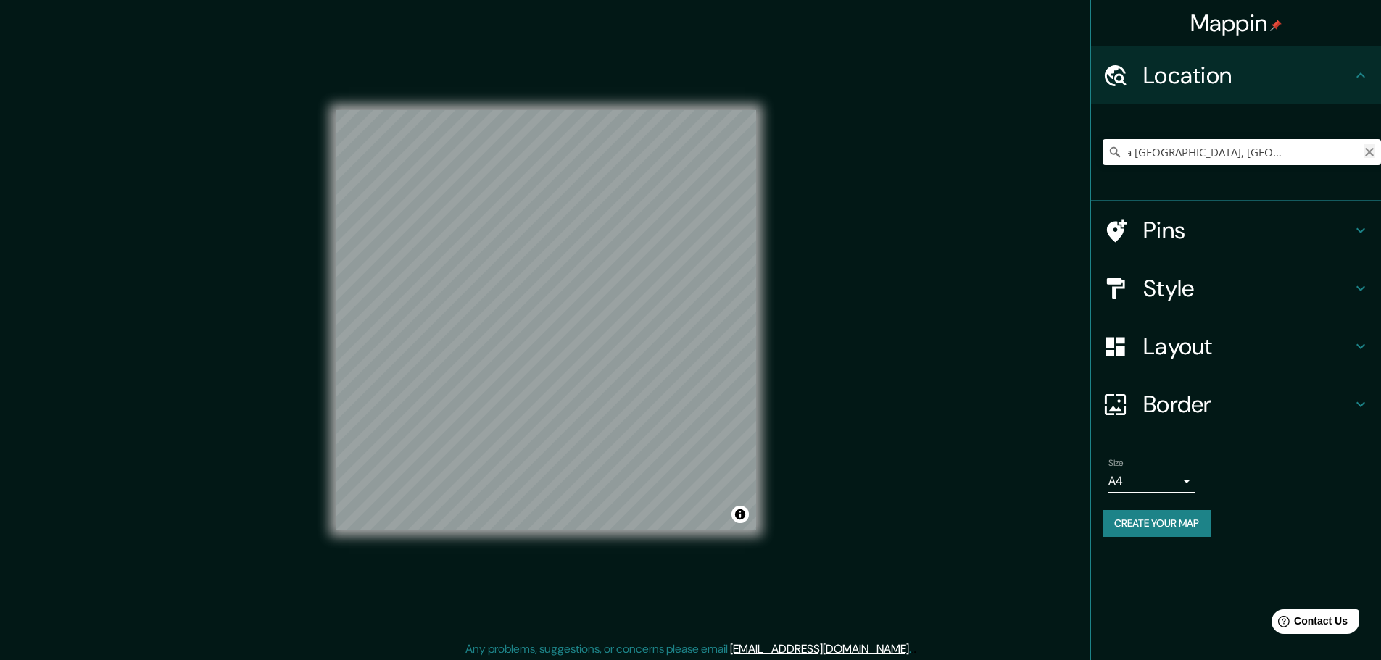
click at [1374, 151] on icon "Clear" at bounding box center [1369, 152] width 12 height 12
paste input "Basílica [GEOGRAPHIC_DATA]"
click at [1371, 159] on input "[GEOGRAPHIC_DATA], [GEOGRAPHIC_DATA], [GEOGRAPHIC_DATA]" at bounding box center [1242, 152] width 278 height 26
type input "[GEOGRAPHIC_DATA], [GEOGRAPHIC_DATA], [GEOGRAPHIC_DATA]"
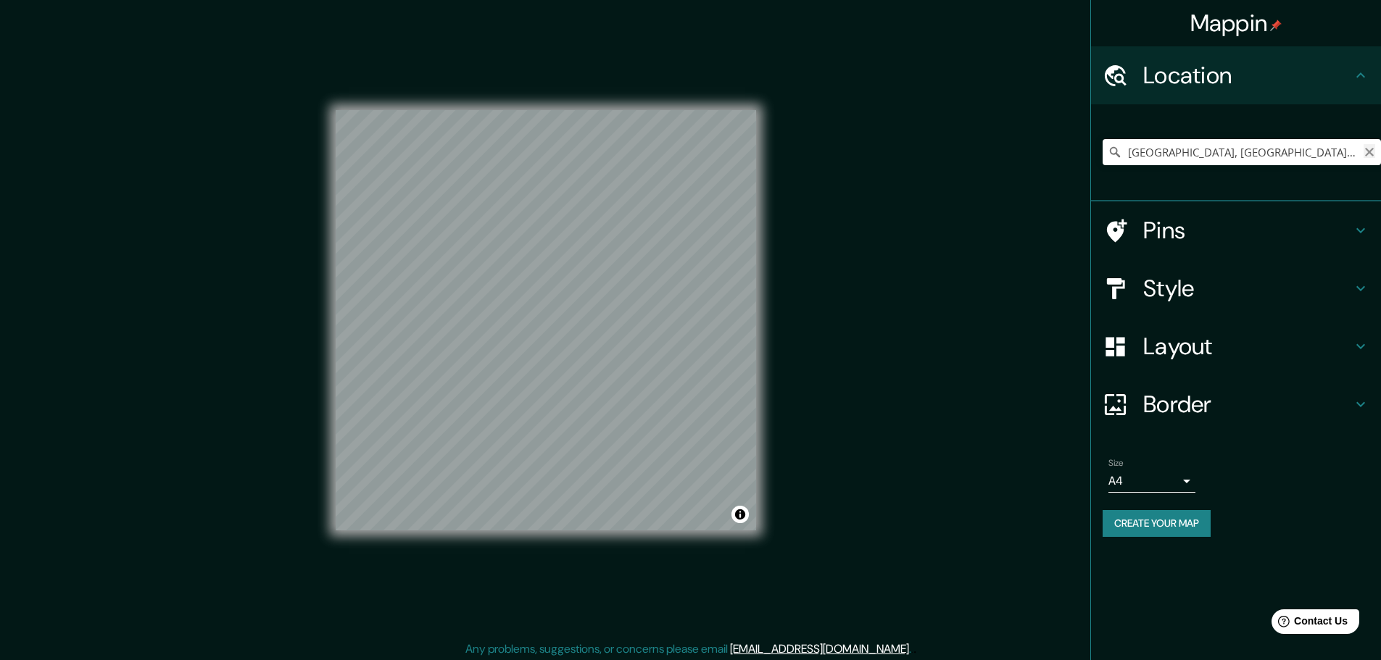
click at [1369, 152] on icon "Clear" at bounding box center [1369, 152] width 9 height 9
paste input "Basílica [GEOGRAPHIC_DATA]"
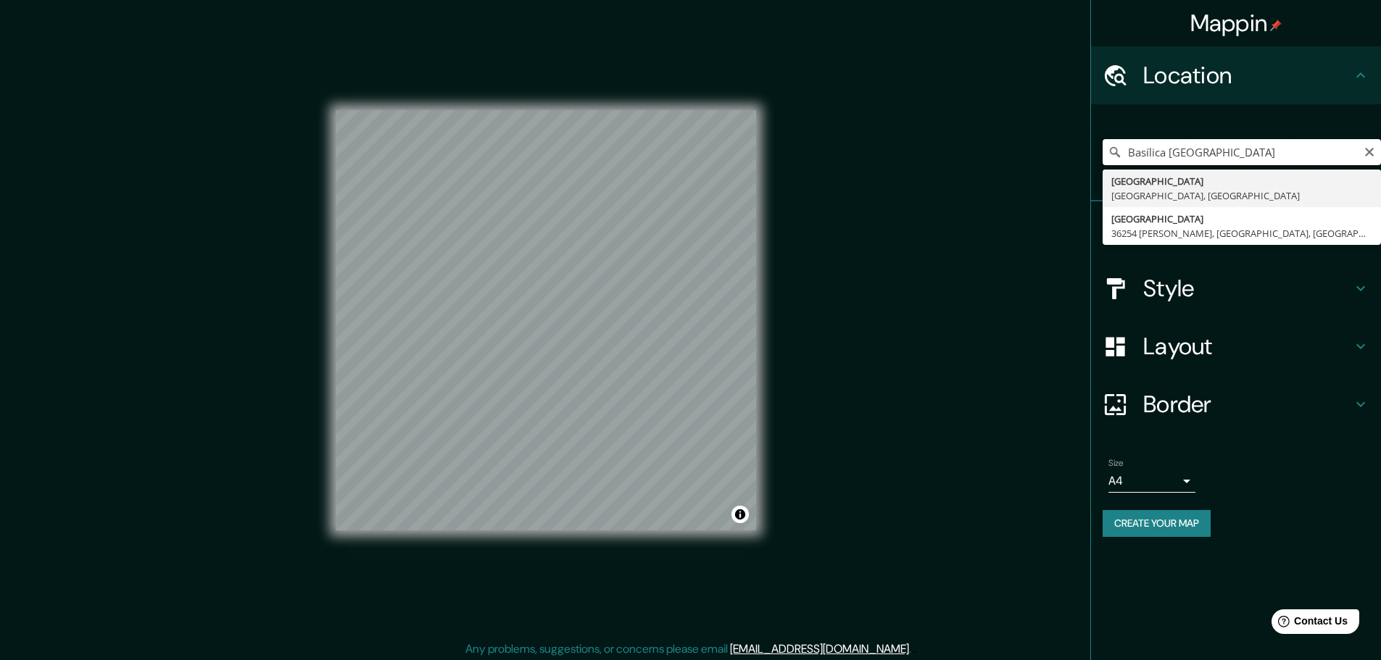
drag, startPoint x: 1304, startPoint y: 154, endPoint x: 1009, endPoint y: 150, distance: 295.1
click at [1009, 150] on div "Mappin Location [GEOGRAPHIC_DATA] [GEOGRAPHIC_DATA] [GEOGRAPHIC_DATA], [GEOGRAP…" at bounding box center [690, 332] width 1381 height 664
type input "[GEOGRAPHIC_DATA], 36254 [GEOGRAPHIC_DATA], [GEOGRAPHIC_DATA], [GEOGRAPHIC_DATA]"
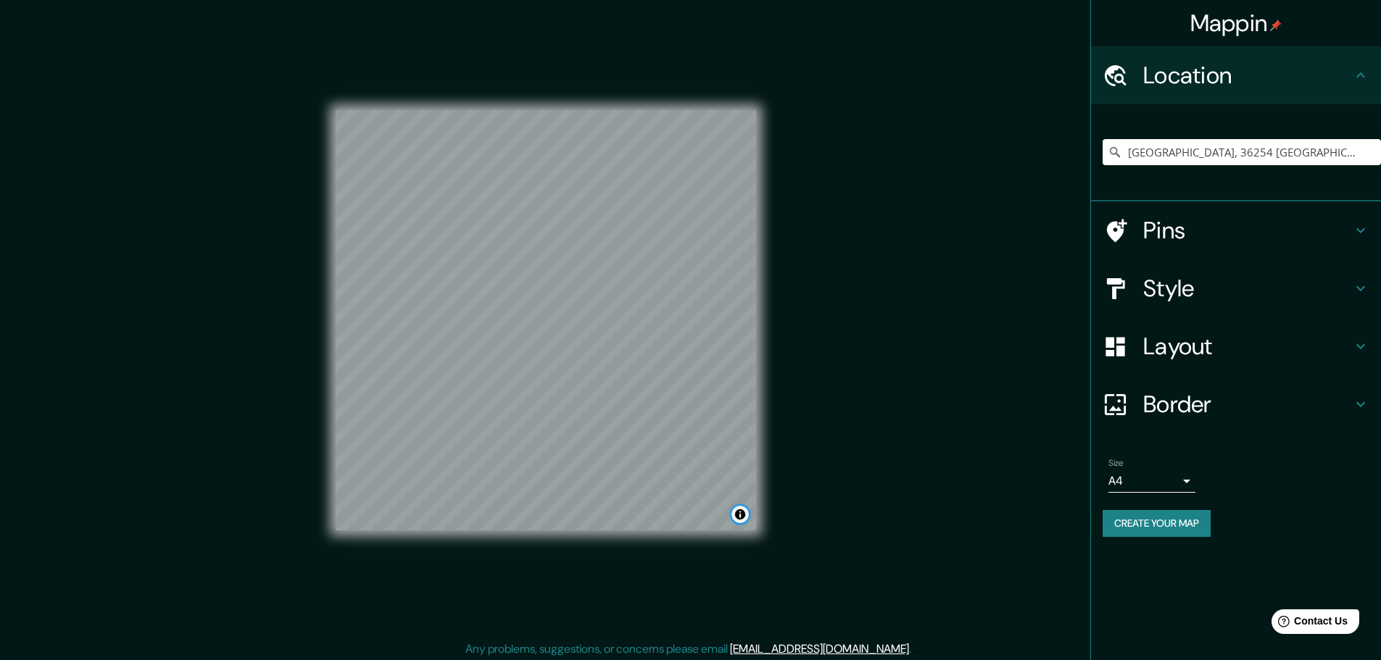
click at [740, 515] on button "Toggle attribution" at bounding box center [739, 514] width 17 height 17
click at [621, 516] on link "© OpenStreetMap" at bounding box center [617, 515] width 70 height 10
click at [556, 519] on link "© Mapbox" at bounding box center [560, 515] width 40 height 10
